Goal: Go to known website: Go to known website

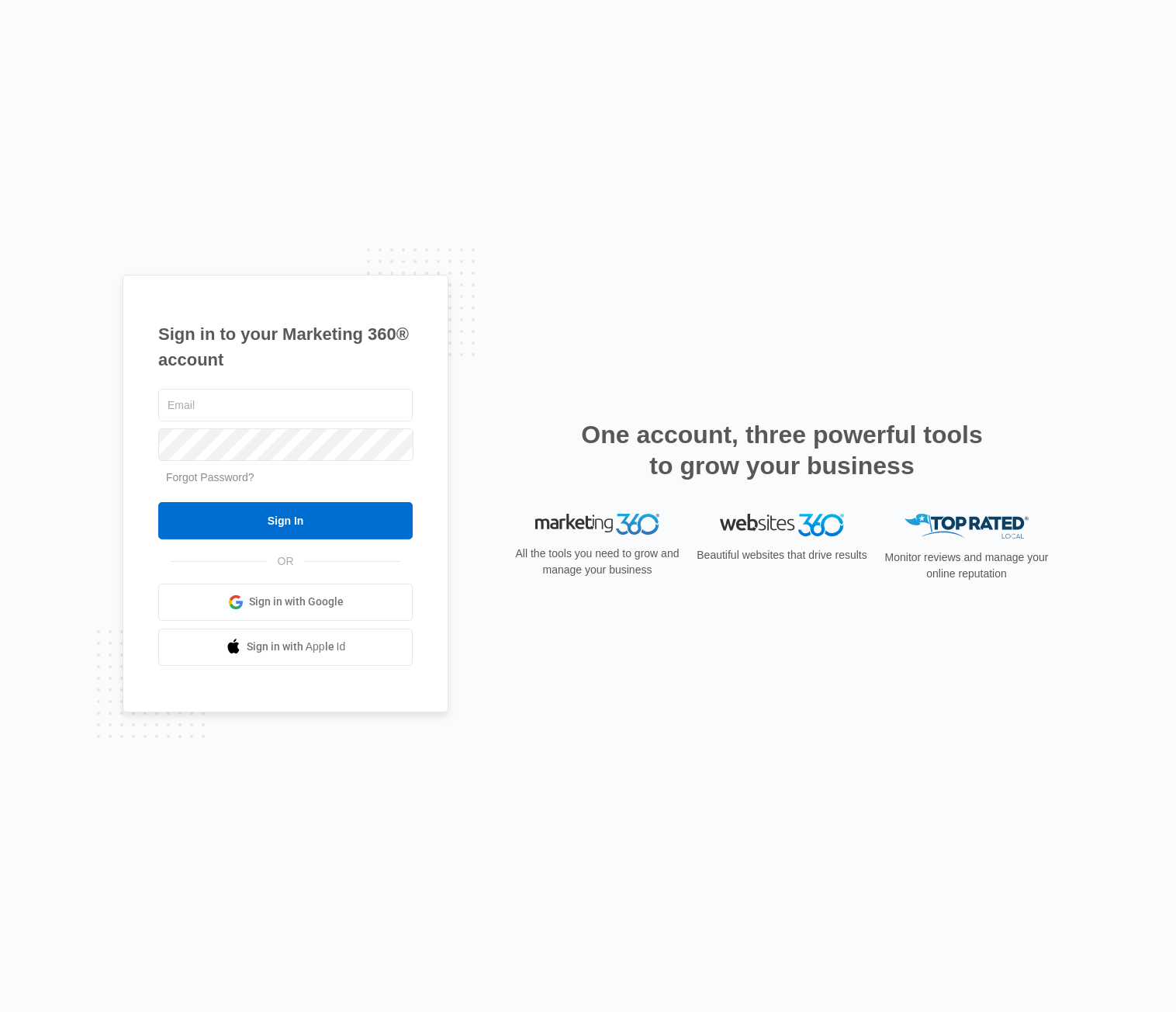
type input "[PERSON_NAME][EMAIL_ADDRESS][PERSON_NAME][DOMAIN_NAME]"
click at [287, 545] on div "josh.felix@madwire.com Forgot Password? Sign In OR Sign in with Google Sign in …" at bounding box center [285, 526] width 255 height 280
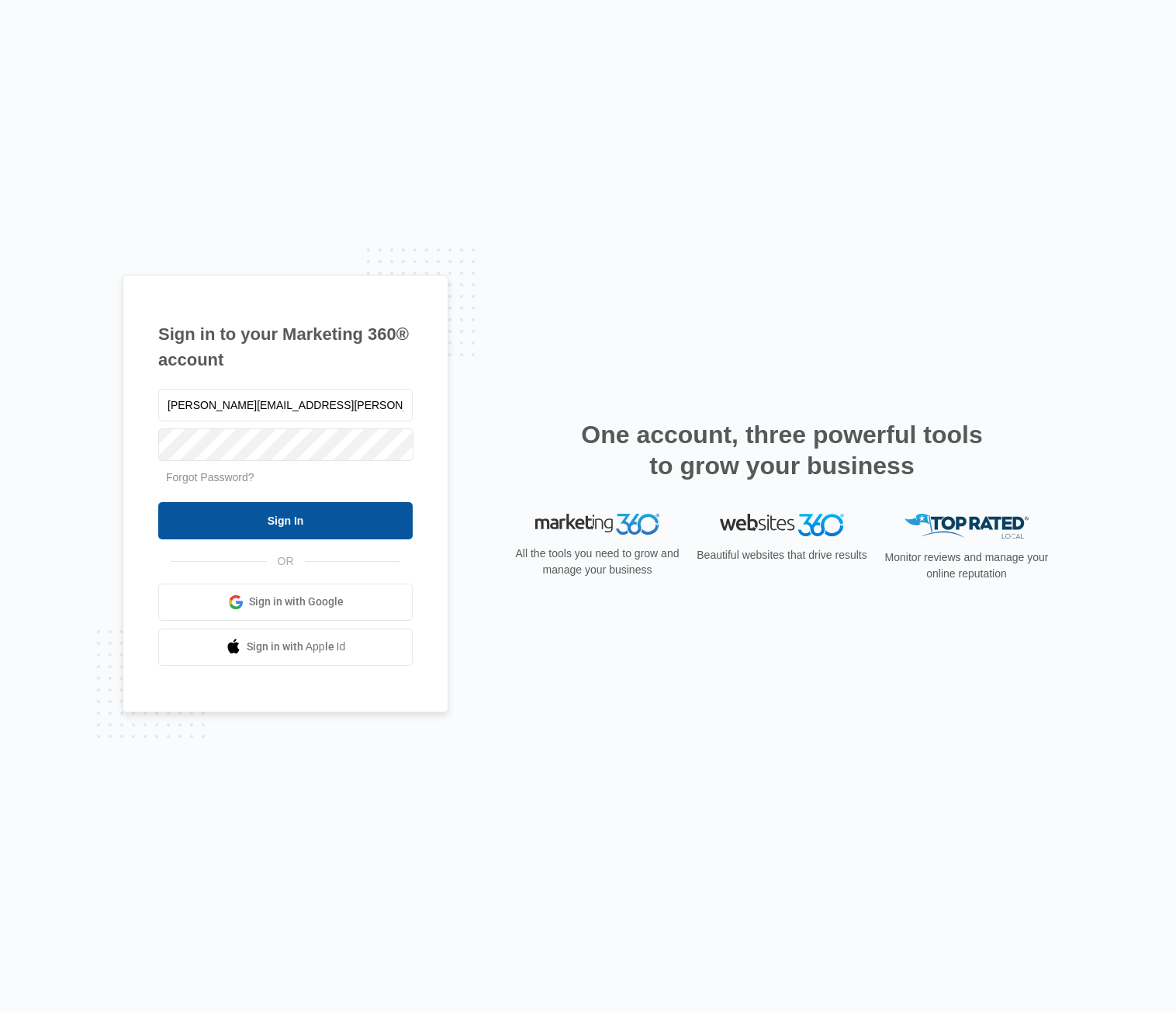
click at [281, 518] on input "Sign In" at bounding box center [285, 520] width 255 height 37
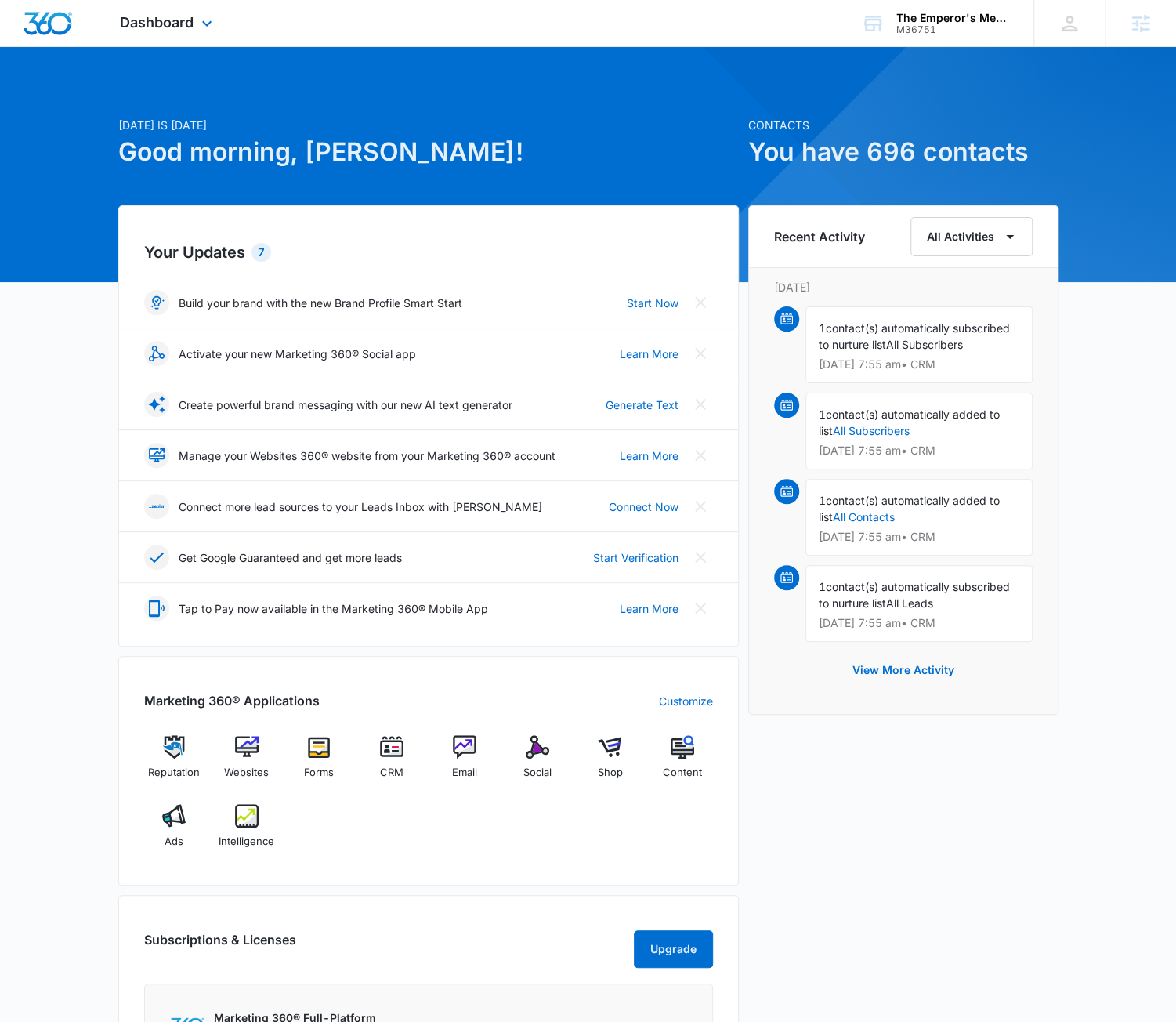
click at [690, 31] on div "Dashboard Apps Reputation Websites Forms CRM Email Social Shop Content Ads Inte…" at bounding box center [588, 24] width 1176 height 47
click at [235, 30] on div "Dashboard Apps Reputation Websites Forms CRM Email Social Shop Content Ads Inte…" at bounding box center [168, 23] width 143 height 46
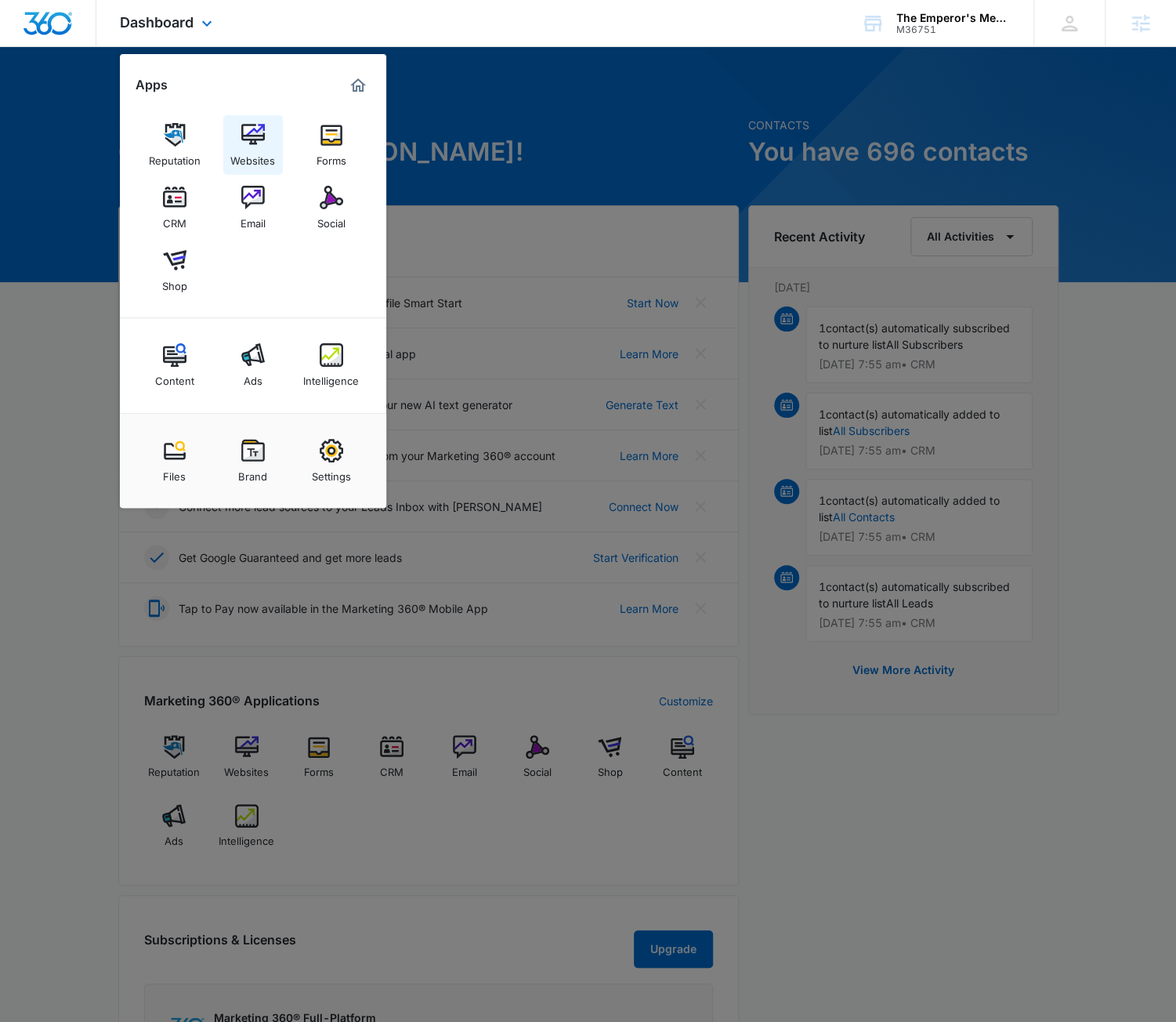
click at [249, 140] on img at bounding box center [253, 134] width 24 height 24
